Goal: Find contact information

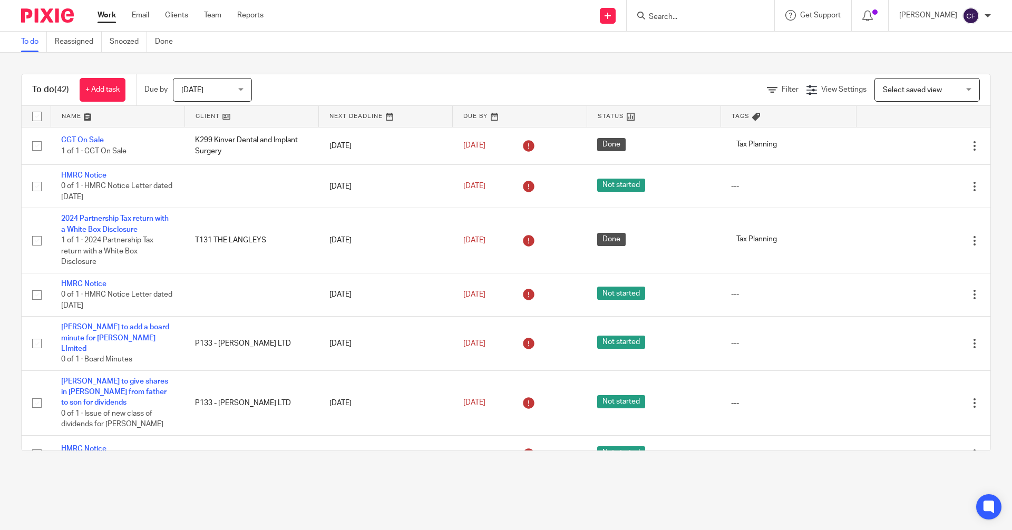
click at [689, 18] on input "Search" at bounding box center [695, 17] width 95 height 9
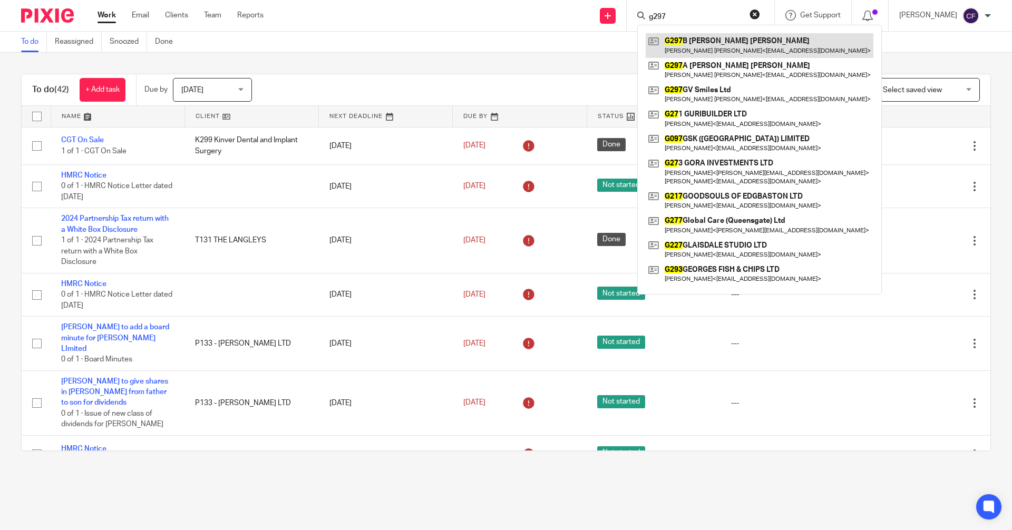
type input "g297"
click at [715, 46] on link at bounding box center [760, 45] width 228 height 24
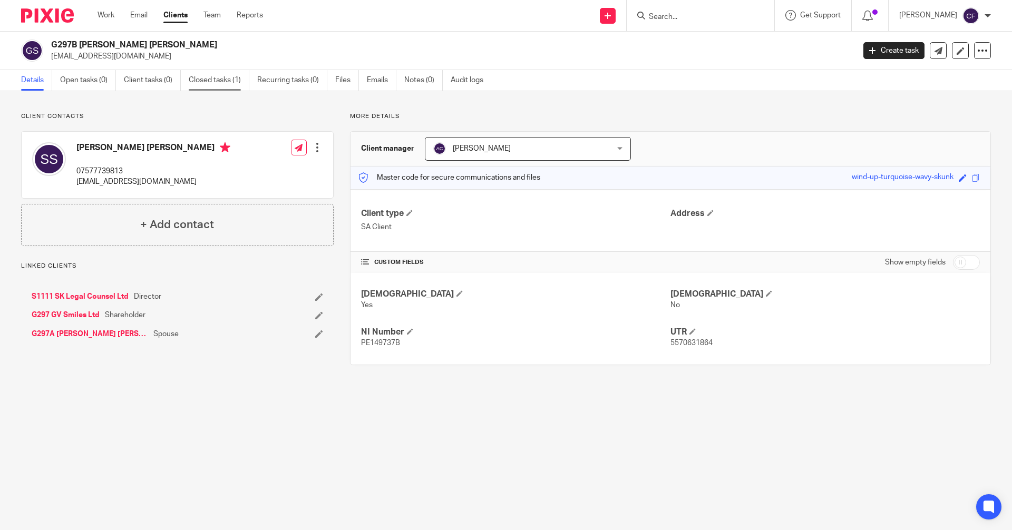
click at [208, 80] on link "Closed tasks (1)" at bounding box center [219, 80] width 61 height 21
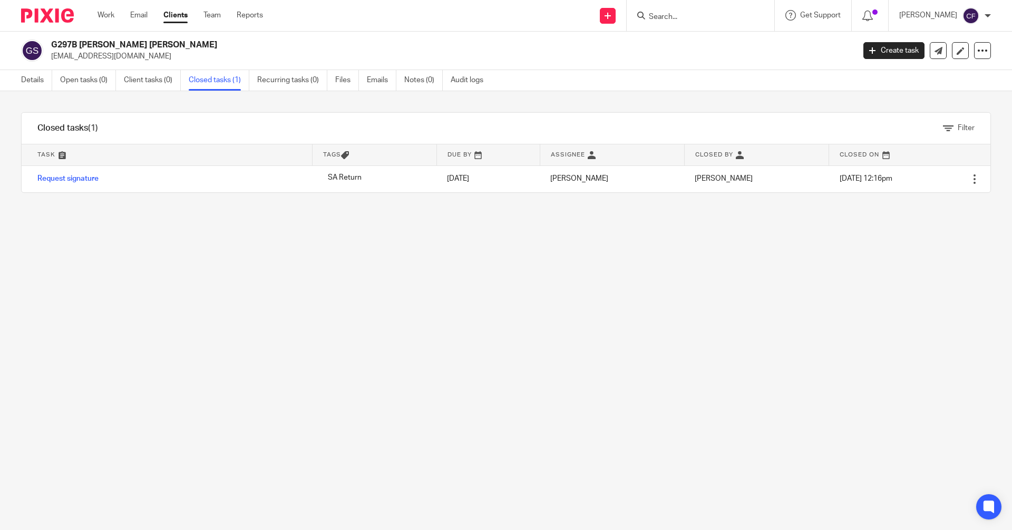
drag, startPoint x: 155, startPoint y: 59, endPoint x: 52, endPoint y: 59, distance: 103.8
click at [52, 59] on p "[EMAIL_ADDRESS][DOMAIN_NAME]" at bounding box center [449, 56] width 796 height 11
copy p "[EMAIL_ADDRESS][DOMAIN_NAME]"
